Goal: Information Seeking & Learning: Learn about a topic

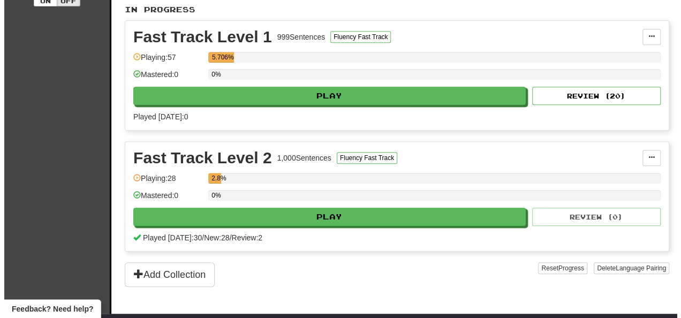
scroll to position [228, 0]
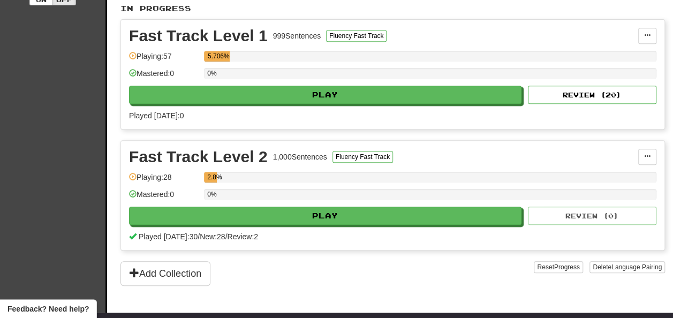
click at [423, 104] on div "Fast Track Level 1 999 Sentences Fluency Fast Track Manage Sentences Unpin from…" at bounding box center [392, 74] width 543 height 109
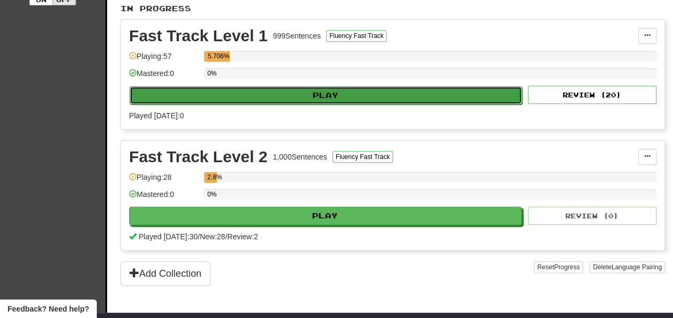
click at [427, 97] on button "Play" at bounding box center [326, 95] width 392 height 18
select select "**"
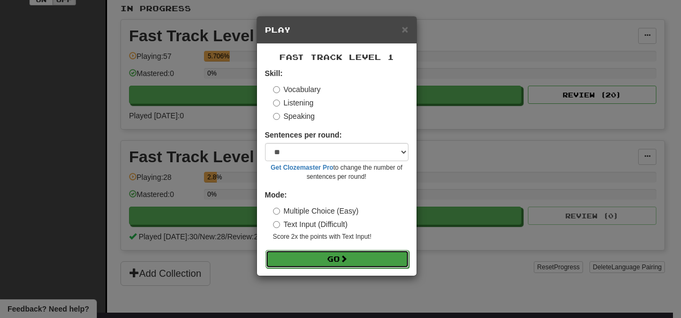
click at [353, 261] on button "Go" at bounding box center [337, 259] width 143 height 18
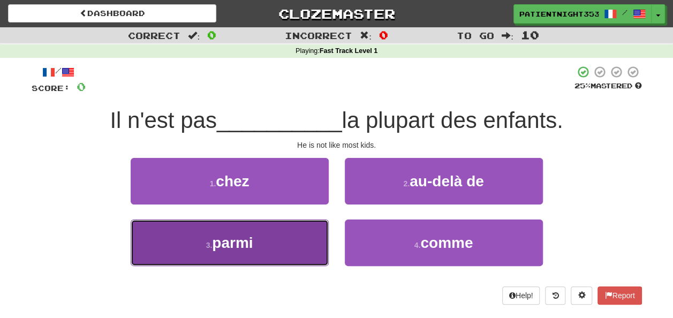
click at [304, 238] on button "3 . parmi" at bounding box center [230, 242] width 198 height 47
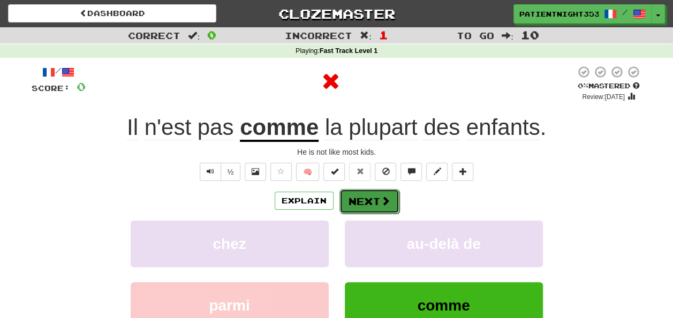
click at [364, 211] on button "Next" at bounding box center [369, 201] width 60 height 25
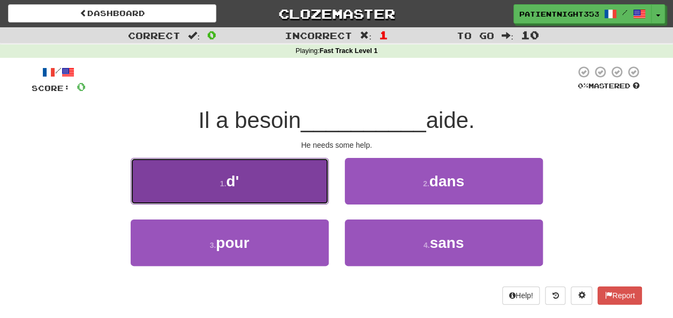
click at [280, 202] on button "1 . d'" at bounding box center [230, 181] width 198 height 47
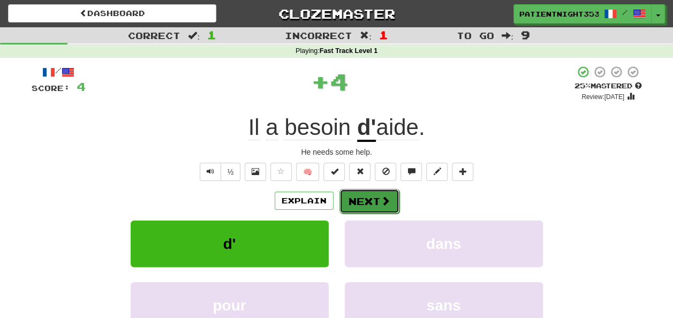
click at [362, 194] on button "Next" at bounding box center [369, 201] width 60 height 25
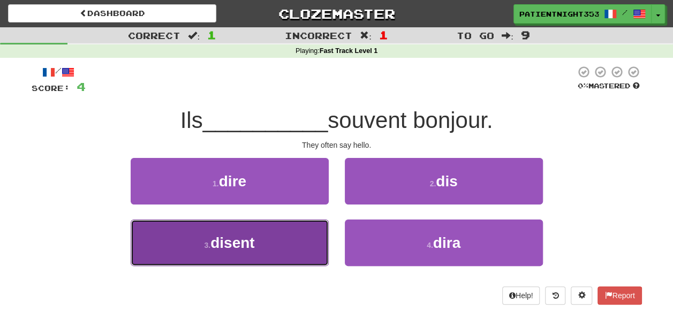
click at [294, 244] on button "3 . disent" at bounding box center [230, 242] width 198 height 47
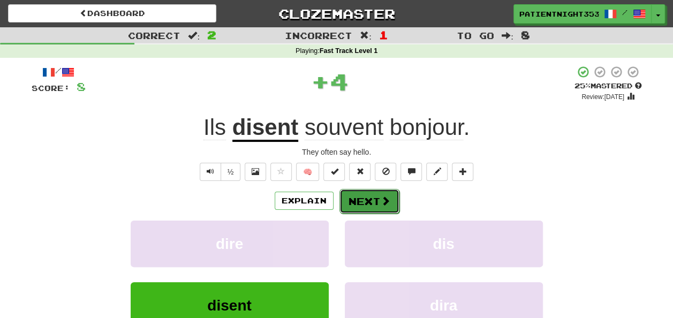
click at [351, 204] on button "Next" at bounding box center [369, 201] width 60 height 25
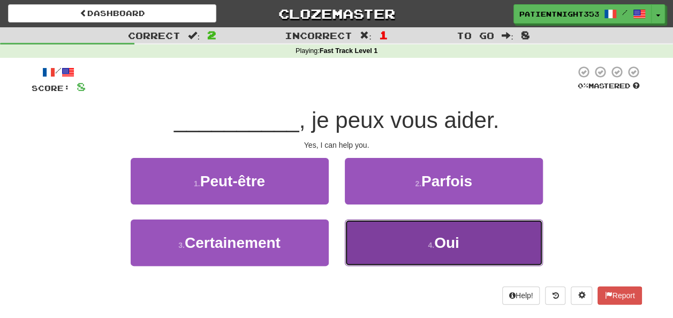
click at [371, 233] on button "4 . Oui" at bounding box center [444, 242] width 198 height 47
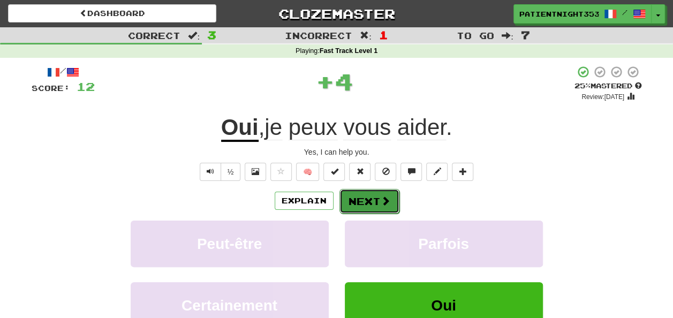
click at [371, 202] on button "Next" at bounding box center [369, 201] width 60 height 25
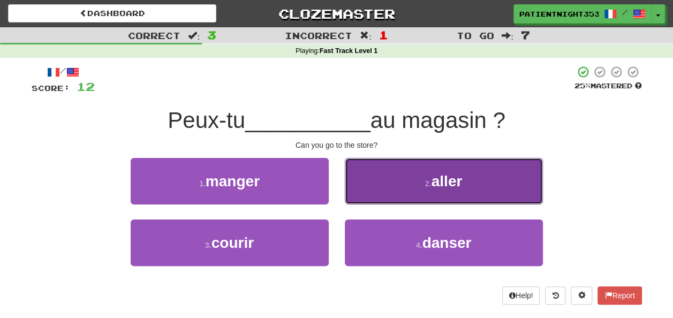
click at [394, 196] on button "2 . aller" at bounding box center [444, 181] width 198 height 47
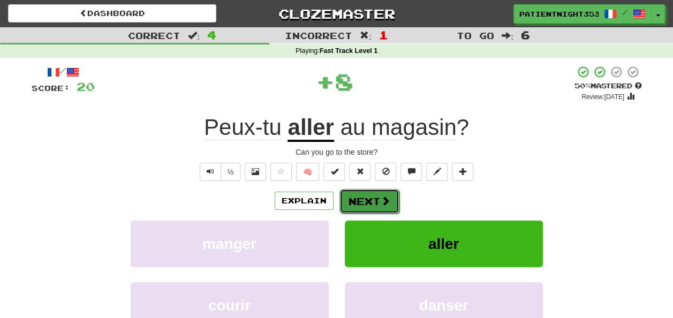
click at [388, 204] on span at bounding box center [386, 201] width 10 height 10
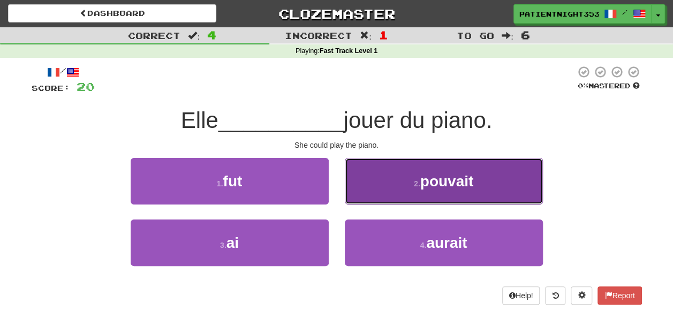
click at [397, 200] on button "2 . pouvait" at bounding box center [444, 181] width 198 height 47
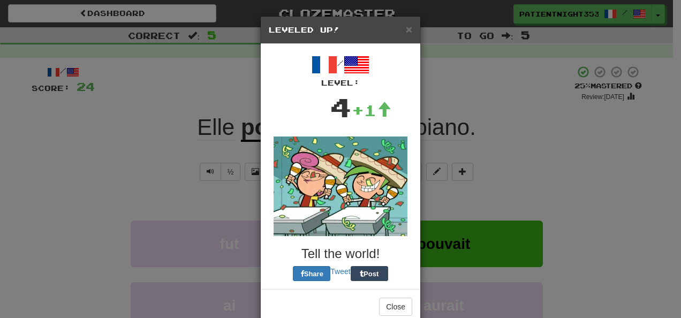
click at [391, 202] on img at bounding box center [341, 187] width 134 height 100
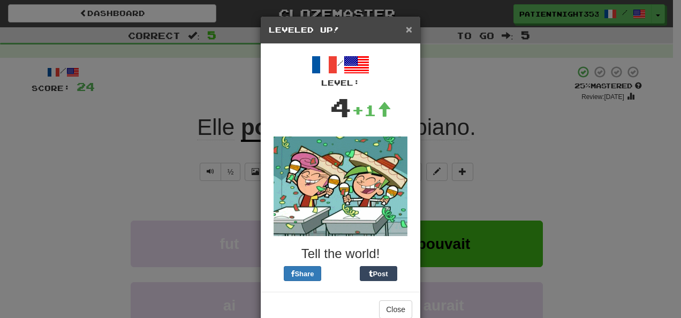
click at [406, 29] on span "×" at bounding box center [409, 29] width 6 height 12
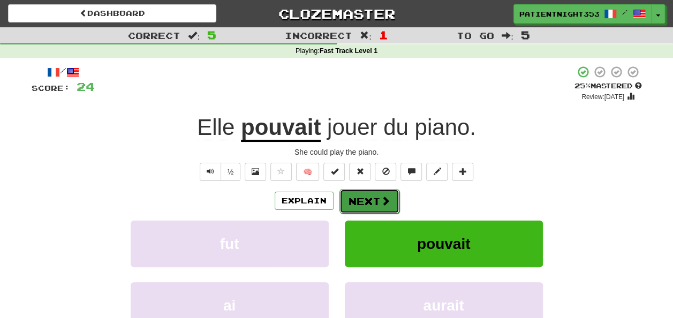
click at [389, 200] on button "Next" at bounding box center [369, 201] width 60 height 25
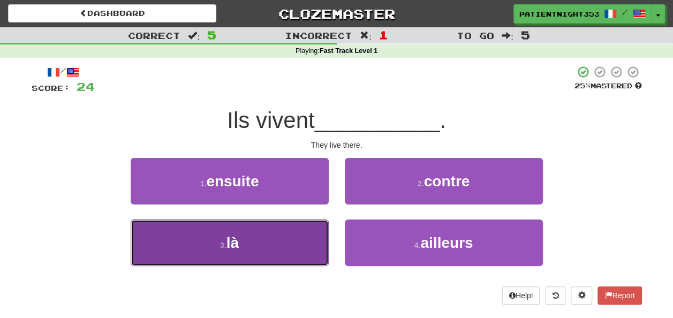
click at [264, 261] on button "3 . là" at bounding box center [230, 242] width 198 height 47
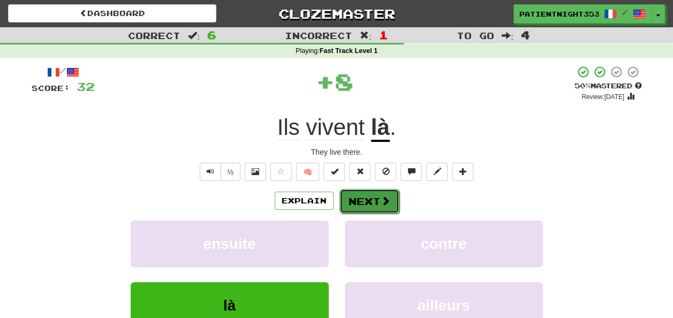
click at [354, 198] on button "Next" at bounding box center [369, 201] width 60 height 25
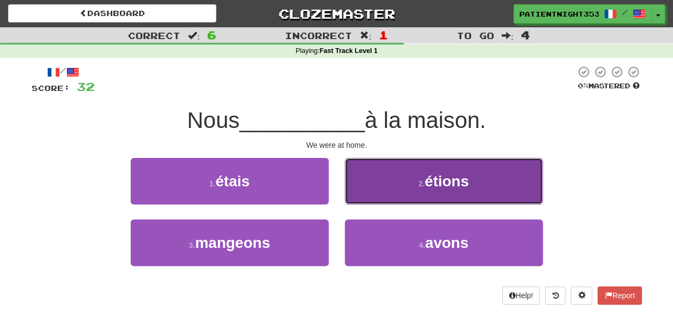
click at [396, 194] on button "2 . étions" at bounding box center [444, 181] width 198 height 47
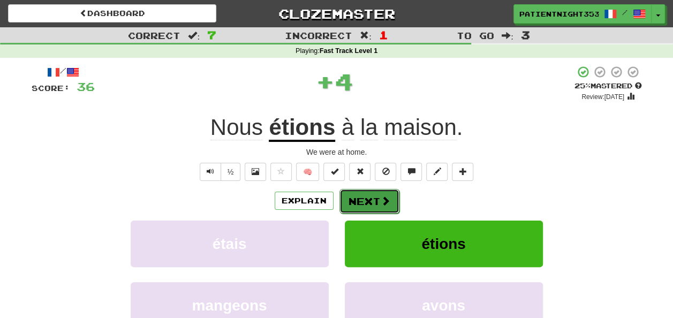
click at [367, 207] on button "Next" at bounding box center [369, 201] width 60 height 25
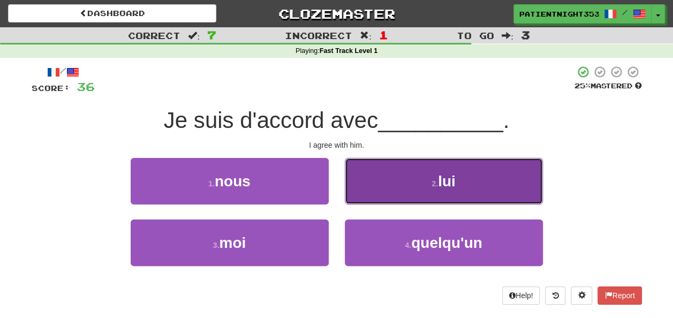
click at [384, 189] on button "2 . lui" at bounding box center [444, 181] width 198 height 47
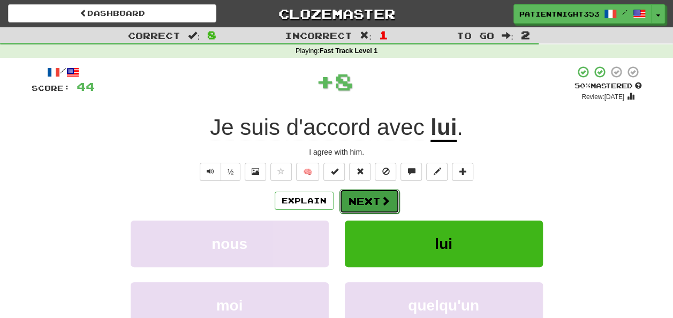
click at [382, 200] on span at bounding box center [386, 201] width 10 height 10
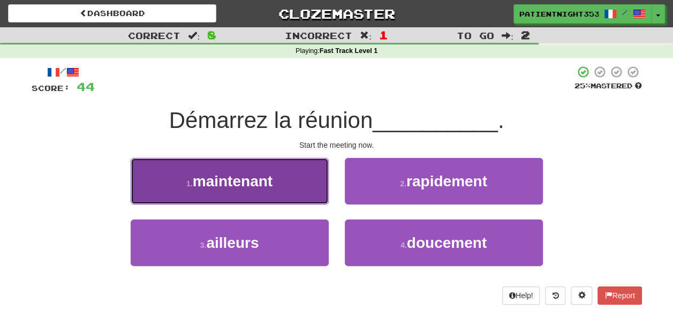
click at [308, 179] on button "1 . maintenant" at bounding box center [230, 181] width 198 height 47
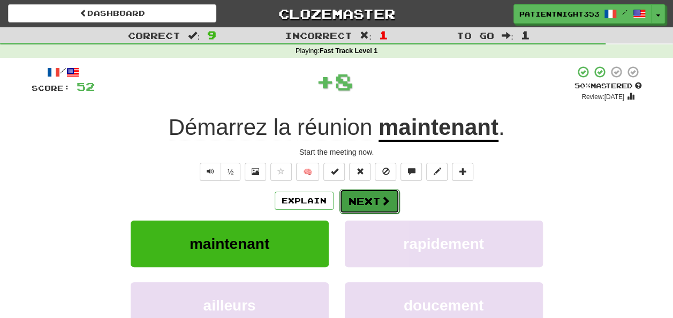
click at [360, 191] on button "Next" at bounding box center [369, 201] width 60 height 25
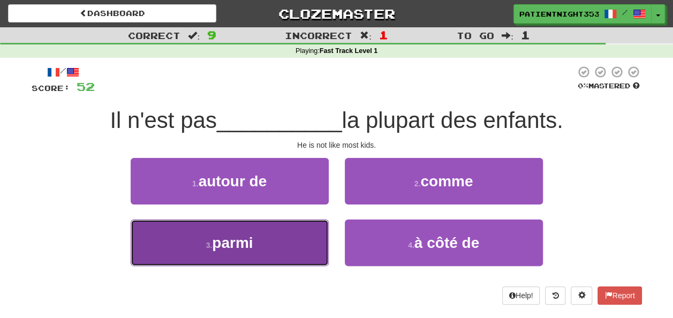
click at [228, 241] on span "parmi" at bounding box center [232, 242] width 41 height 17
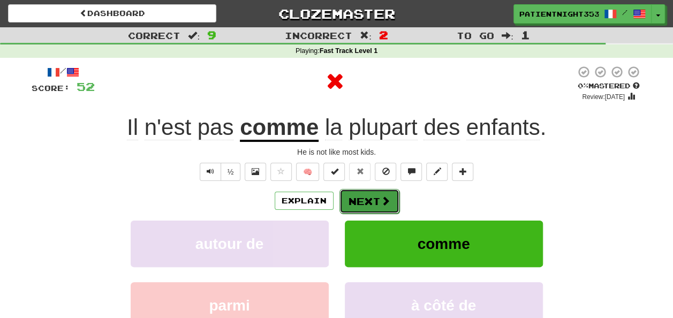
click at [354, 207] on button "Next" at bounding box center [369, 201] width 60 height 25
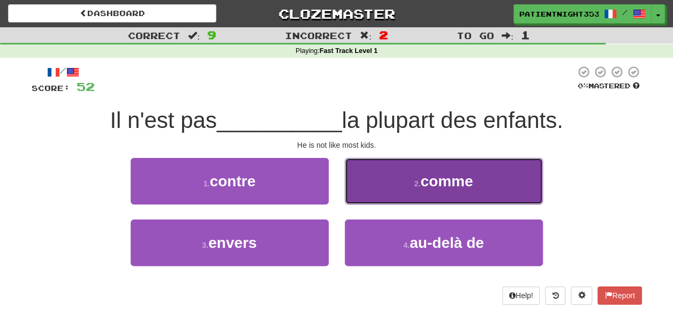
click at [410, 189] on button "2 . comme" at bounding box center [444, 181] width 198 height 47
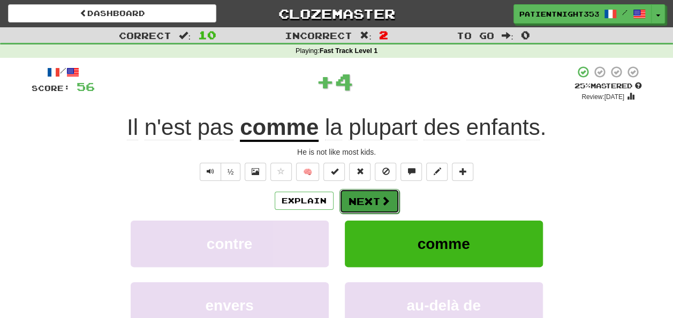
click at [389, 200] on span at bounding box center [386, 201] width 10 height 10
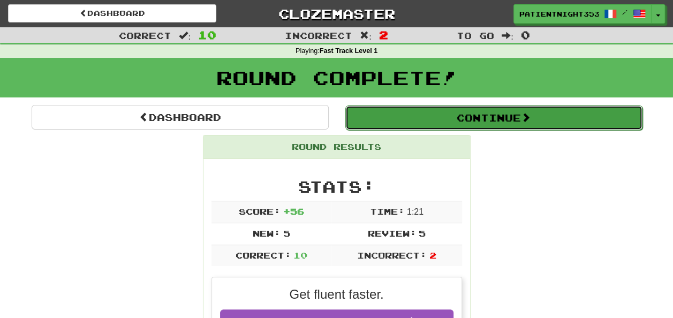
click at [451, 118] on button "Continue" at bounding box center [493, 117] width 297 height 25
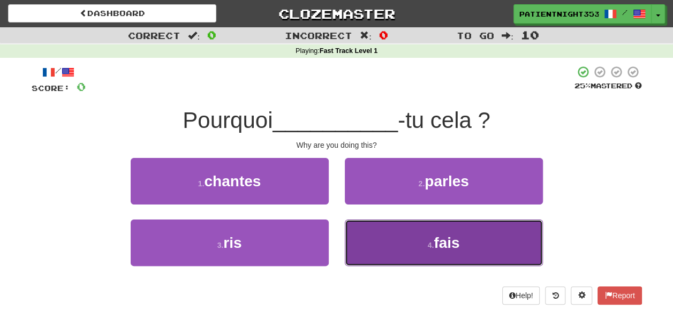
click at [385, 247] on button "4 . fais" at bounding box center [444, 242] width 198 height 47
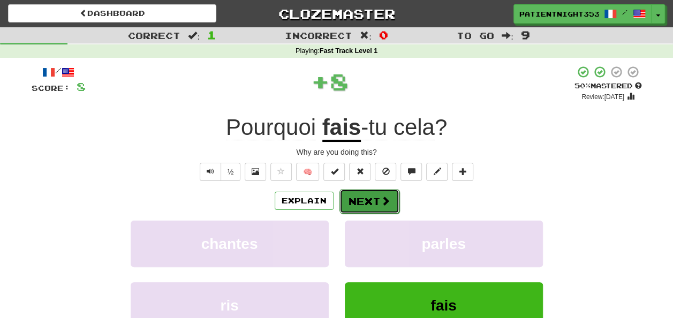
click at [375, 197] on button "Next" at bounding box center [369, 201] width 60 height 25
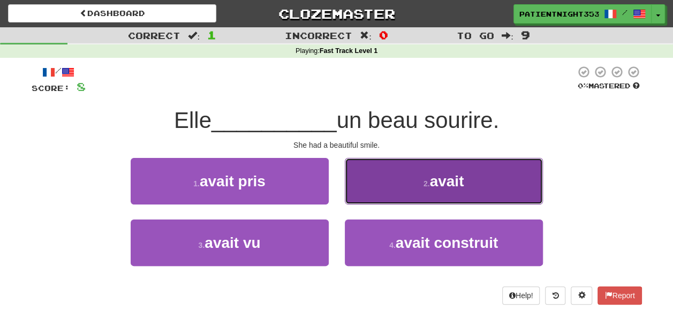
click at [430, 187] on small "2 ." at bounding box center [426, 183] width 6 height 9
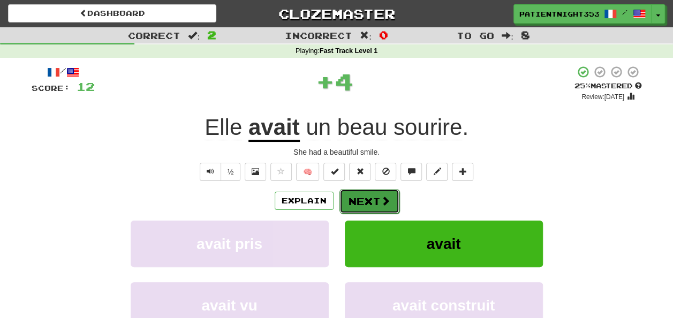
click at [373, 200] on button "Next" at bounding box center [369, 201] width 60 height 25
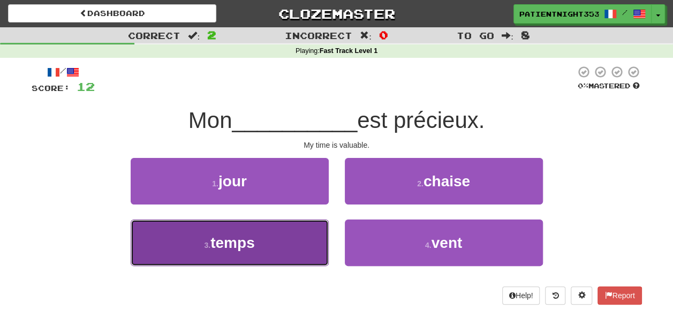
click at [299, 242] on button "3 . temps" at bounding box center [230, 242] width 198 height 47
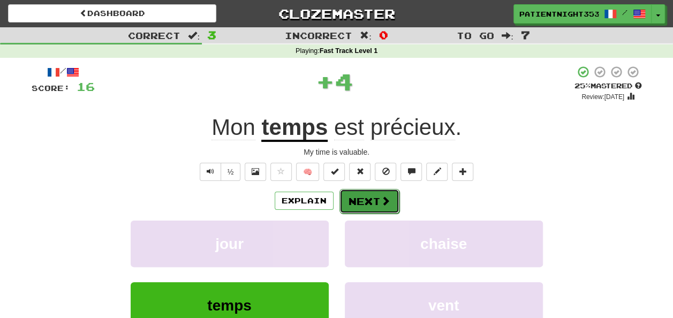
click at [373, 207] on button "Next" at bounding box center [369, 201] width 60 height 25
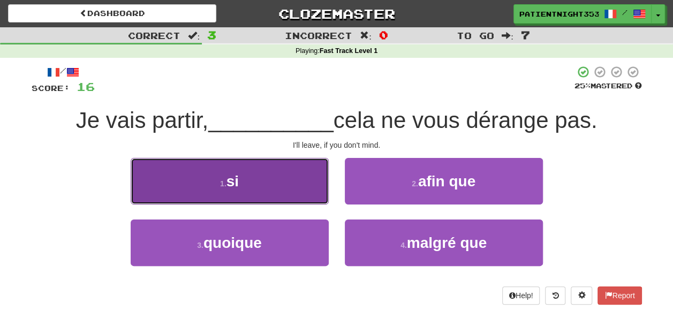
click at [287, 201] on button "1 . si" at bounding box center [230, 181] width 198 height 47
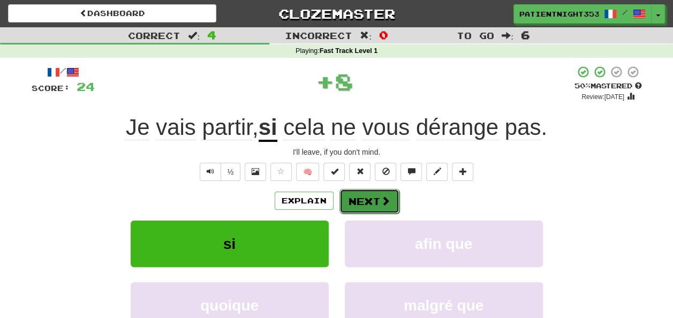
click at [347, 196] on button "Next" at bounding box center [369, 201] width 60 height 25
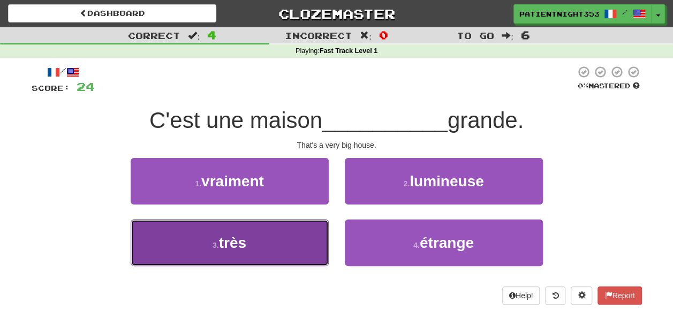
click at [302, 254] on button "3 . très" at bounding box center [230, 242] width 198 height 47
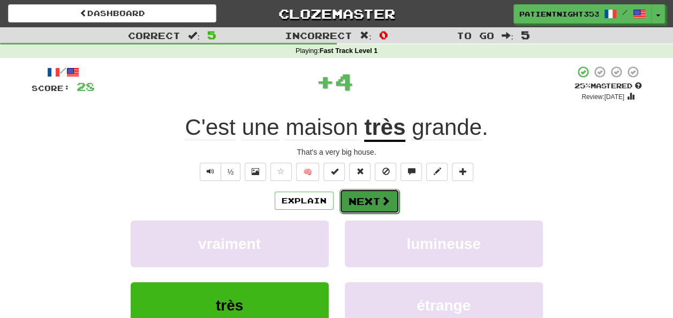
click at [365, 207] on button "Next" at bounding box center [369, 201] width 60 height 25
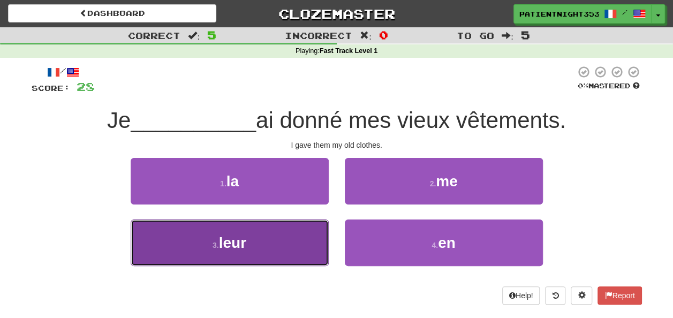
click at [296, 247] on button "3 . leur" at bounding box center [230, 242] width 198 height 47
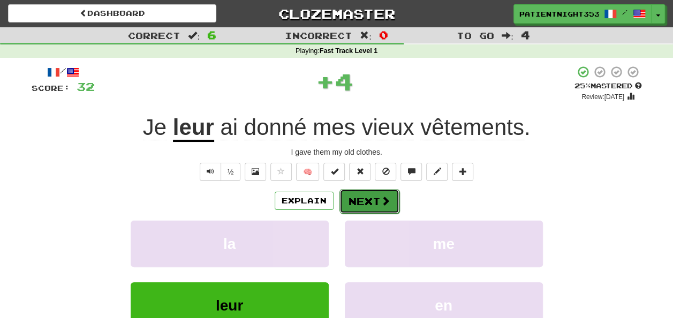
click at [354, 199] on button "Next" at bounding box center [369, 201] width 60 height 25
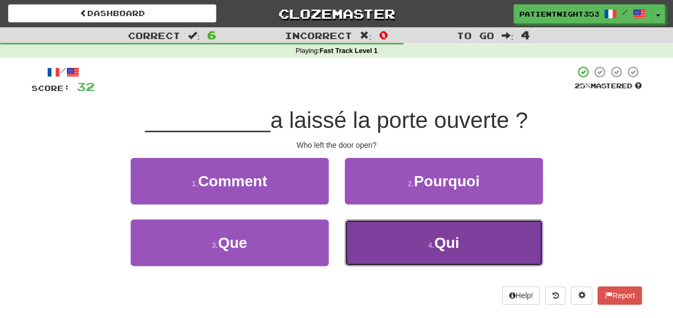
click at [416, 252] on button "4 . Qui" at bounding box center [444, 242] width 198 height 47
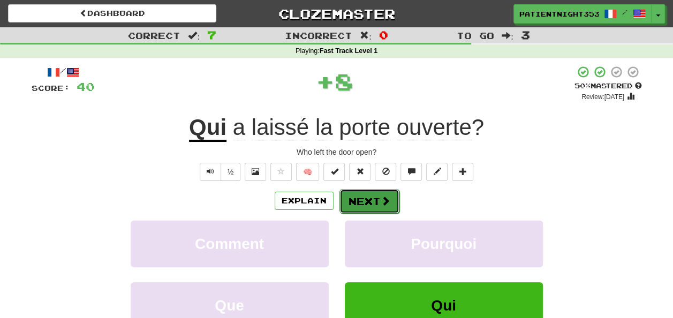
click at [390, 195] on button "Next" at bounding box center [369, 201] width 60 height 25
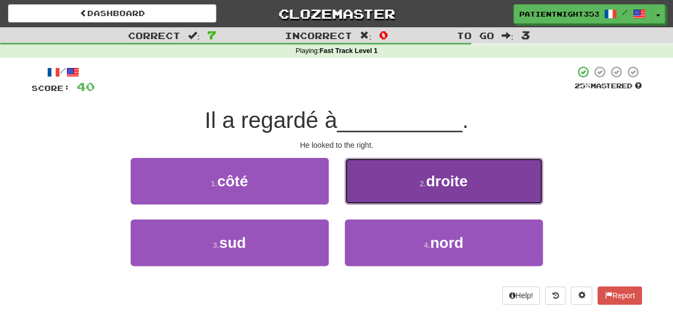
click at [436, 166] on button "2 . droite" at bounding box center [444, 181] width 198 height 47
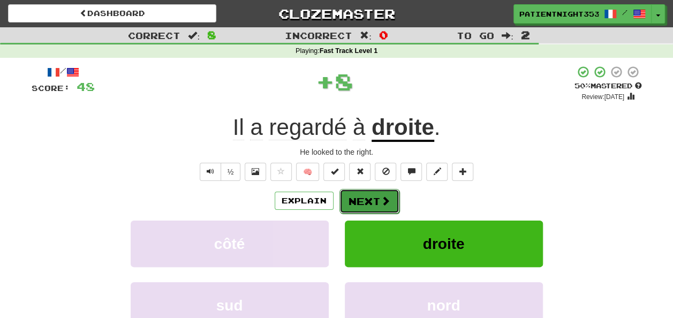
click at [389, 200] on button "Next" at bounding box center [369, 201] width 60 height 25
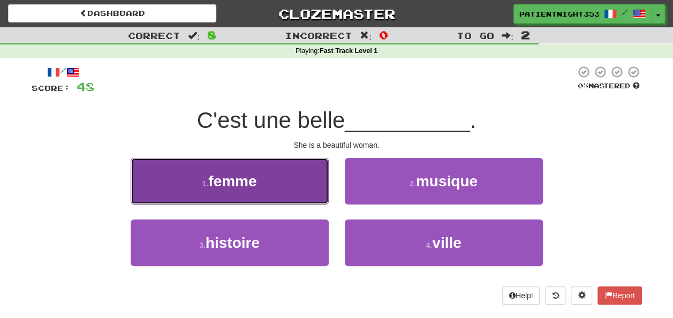
click at [314, 185] on button "1 . femme" at bounding box center [230, 181] width 198 height 47
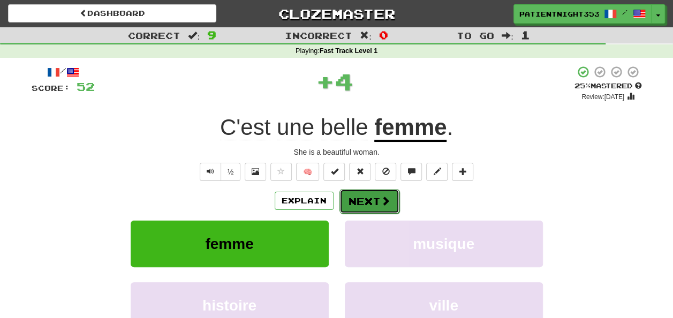
click at [372, 191] on button "Next" at bounding box center [369, 201] width 60 height 25
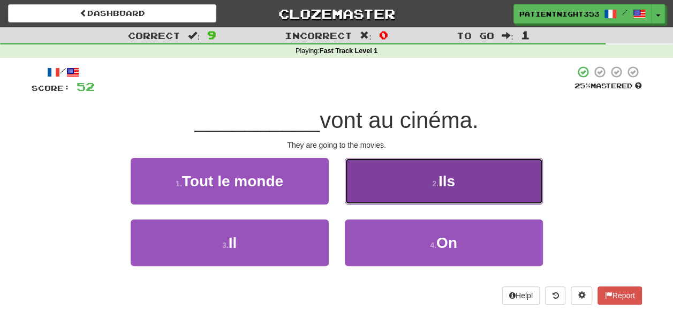
click at [405, 190] on button "2 . Ils" at bounding box center [444, 181] width 198 height 47
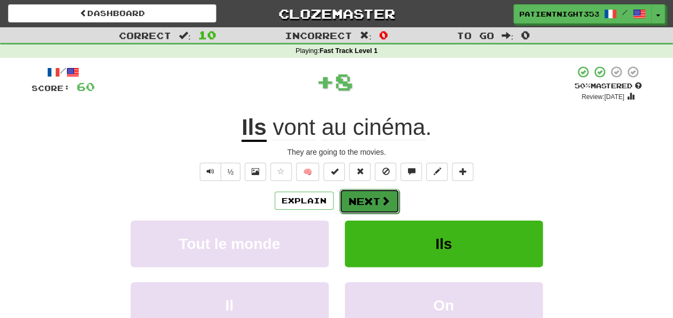
click at [382, 203] on span at bounding box center [386, 201] width 10 height 10
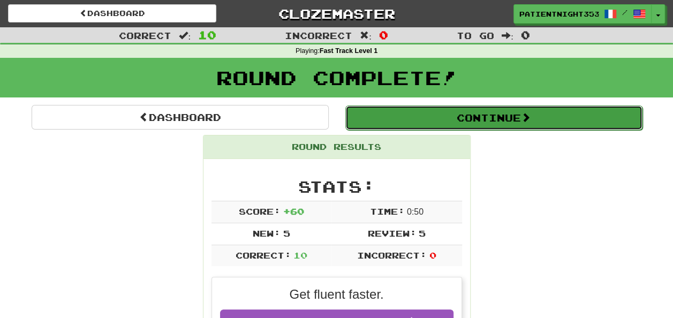
click at [472, 117] on button "Continue" at bounding box center [493, 117] width 297 height 25
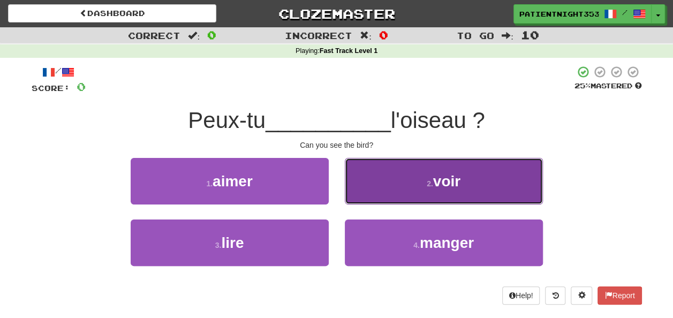
click at [451, 161] on button "2 . voir" at bounding box center [444, 181] width 198 height 47
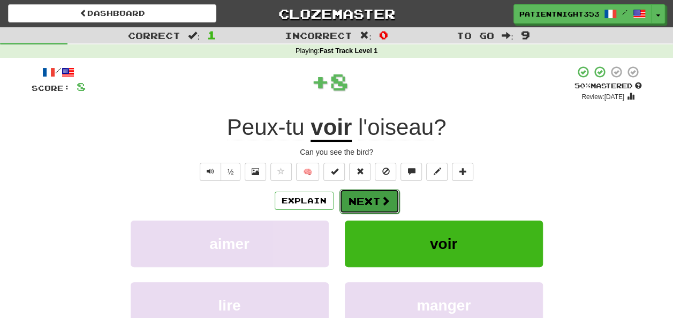
click at [368, 198] on button "Next" at bounding box center [369, 201] width 60 height 25
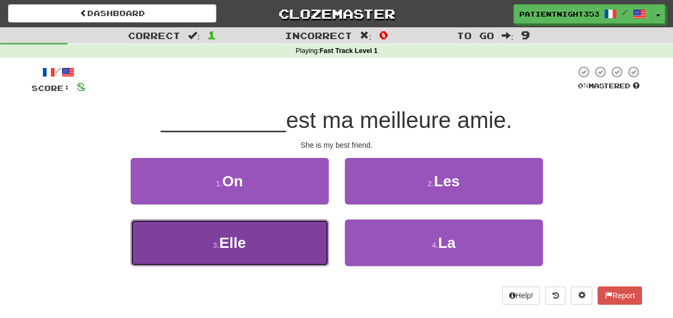
click at [328, 243] on button "3 . Elle" at bounding box center [230, 242] width 198 height 47
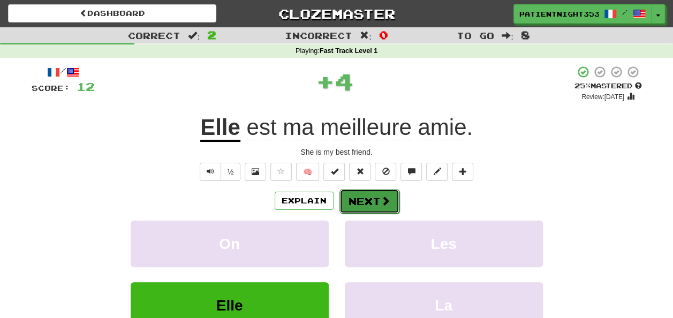
click at [365, 208] on button "Next" at bounding box center [369, 201] width 60 height 25
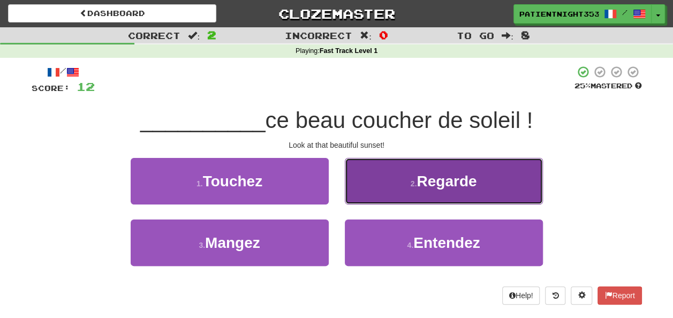
click at [429, 169] on button "2 . Regarde" at bounding box center [444, 181] width 198 height 47
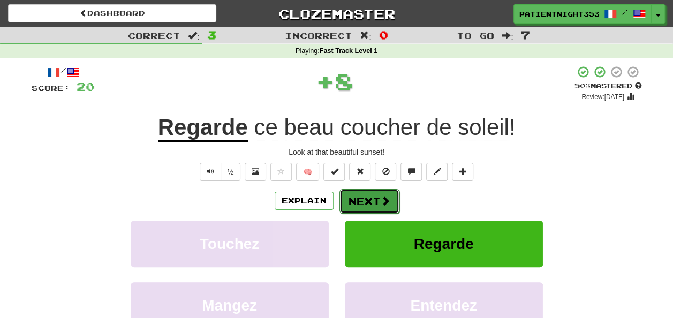
click at [388, 198] on span at bounding box center [386, 201] width 10 height 10
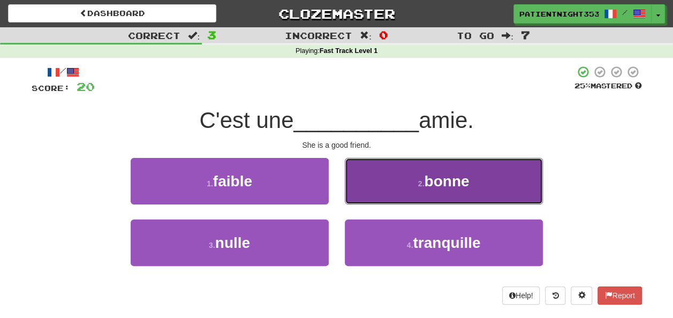
click at [428, 166] on button "2 . bonne" at bounding box center [444, 181] width 198 height 47
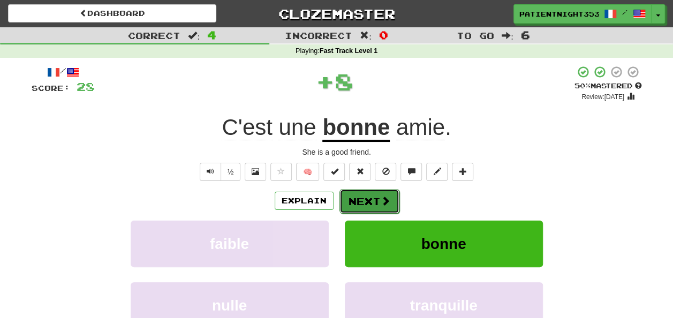
click at [385, 200] on span at bounding box center [386, 201] width 10 height 10
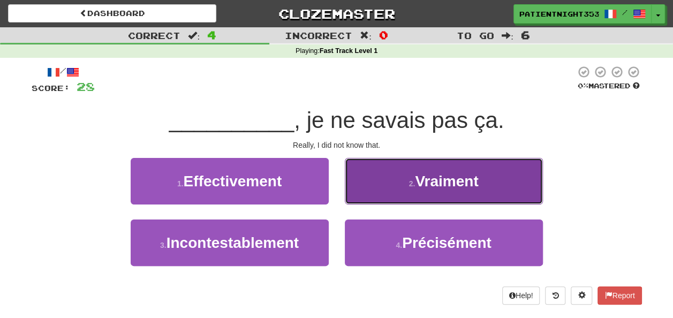
click at [418, 177] on span "Vraiment" at bounding box center [446, 181] width 63 height 17
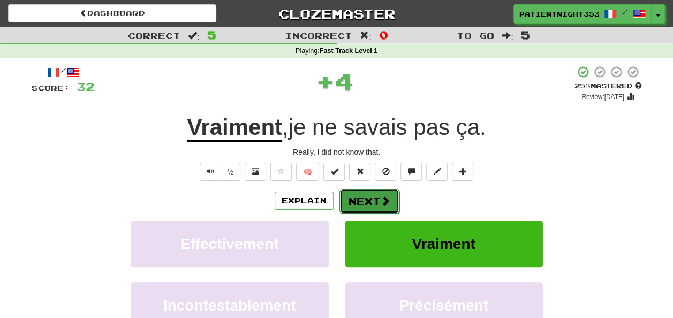
click at [391, 198] on button "Next" at bounding box center [369, 201] width 60 height 25
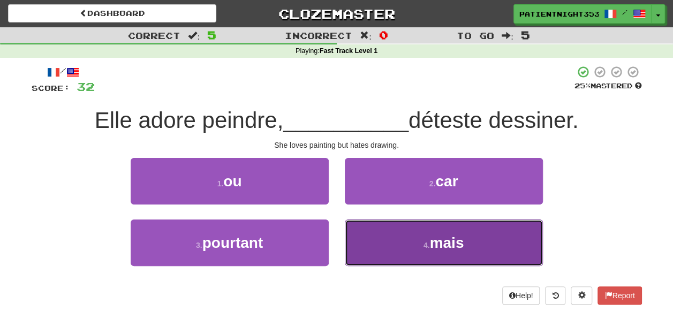
click at [396, 239] on button "4 . mais" at bounding box center [444, 242] width 198 height 47
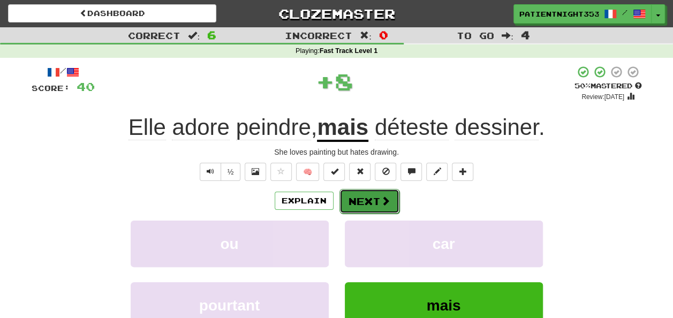
click at [377, 207] on button "Next" at bounding box center [369, 201] width 60 height 25
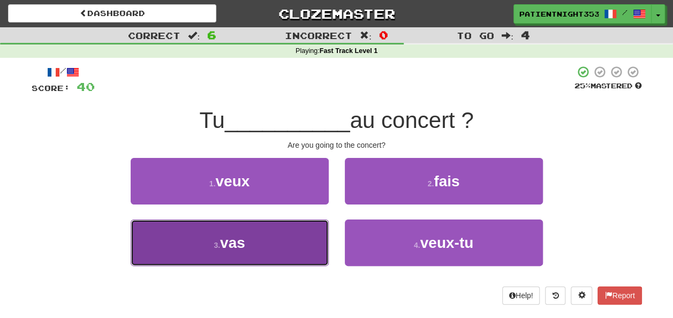
click at [292, 261] on button "3 . vas" at bounding box center [230, 242] width 198 height 47
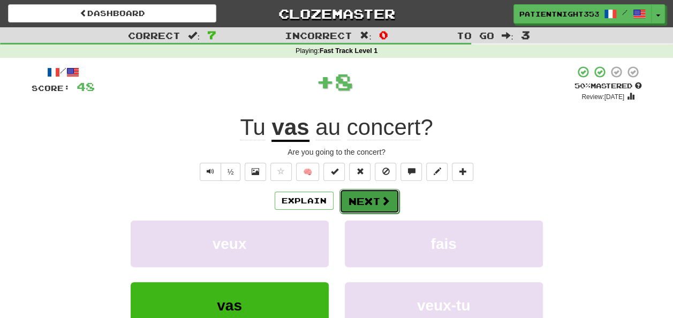
click at [351, 208] on button "Next" at bounding box center [369, 201] width 60 height 25
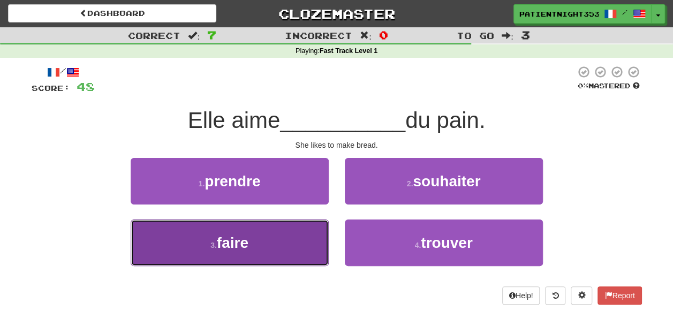
click at [279, 229] on button "3 . faire" at bounding box center [230, 242] width 198 height 47
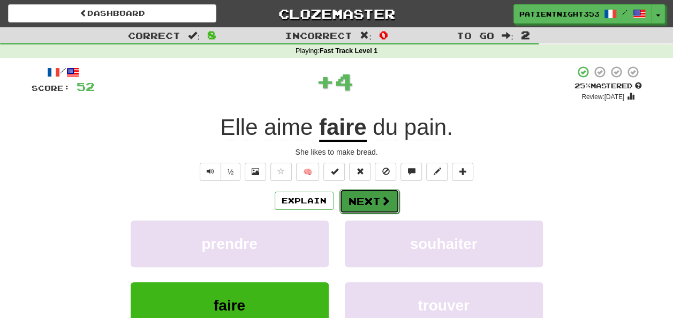
click at [359, 200] on button "Next" at bounding box center [369, 201] width 60 height 25
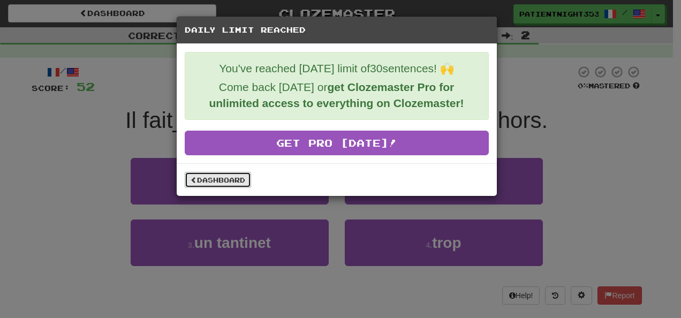
click at [239, 183] on link "Dashboard" at bounding box center [218, 180] width 66 height 16
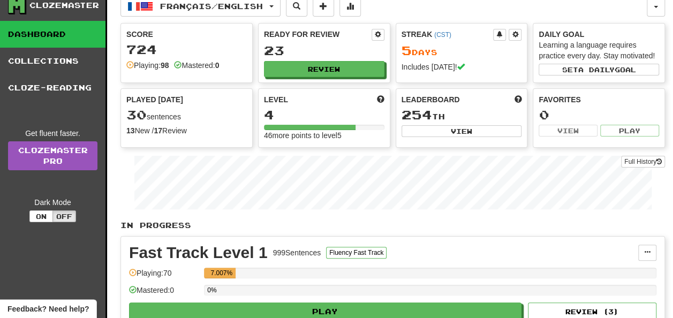
scroll to position [10, 0]
